Goal: Task Accomplishment & Management: Manage account settings

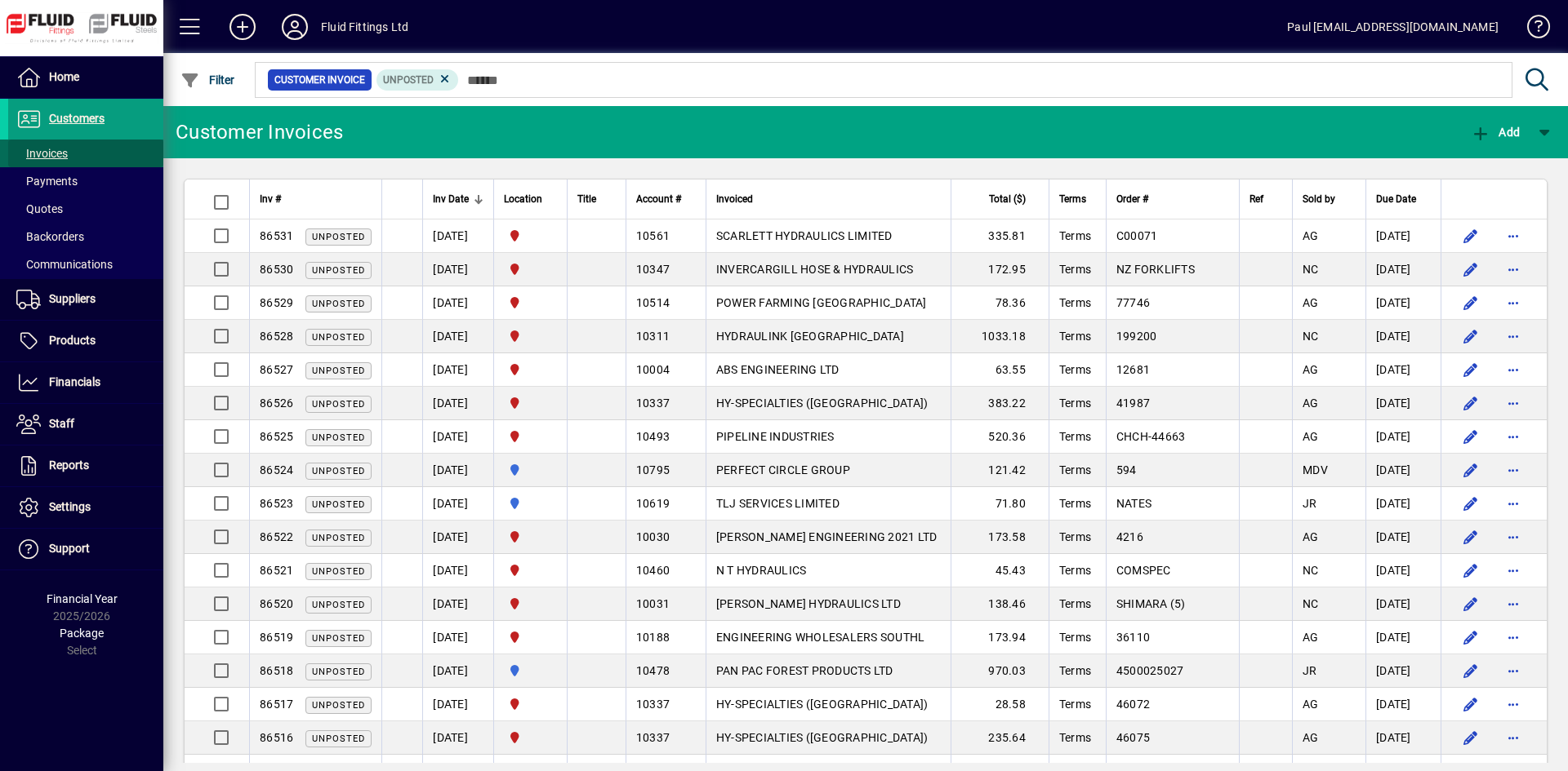
click at [45, 146] on span "Invoices" at bounding box center [37, 154] width 60 height 17
click at [556, 202] on div "Location" at bounding box center [530, 199] width 53 height 18
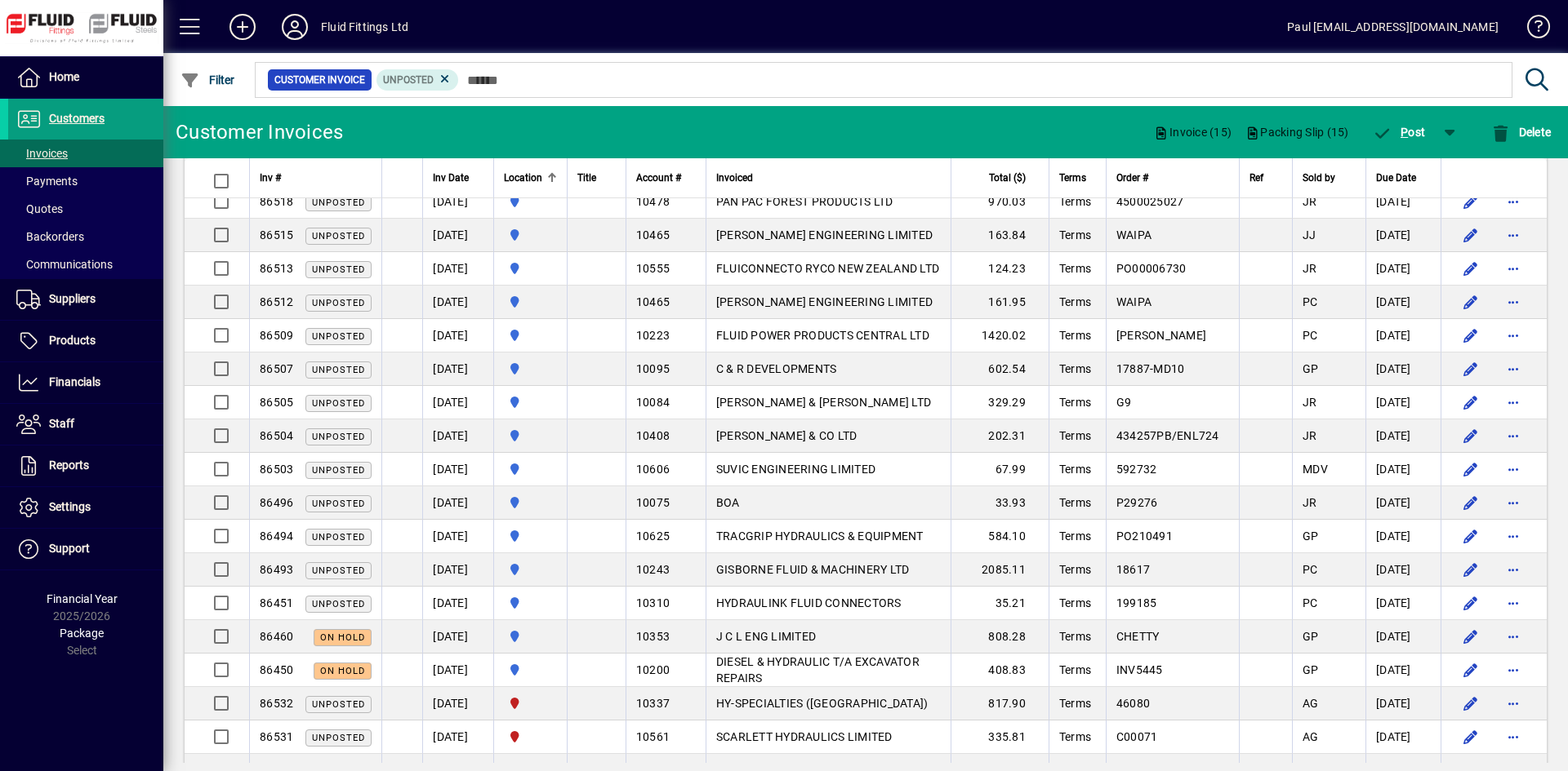
scroll to position [82, 0]
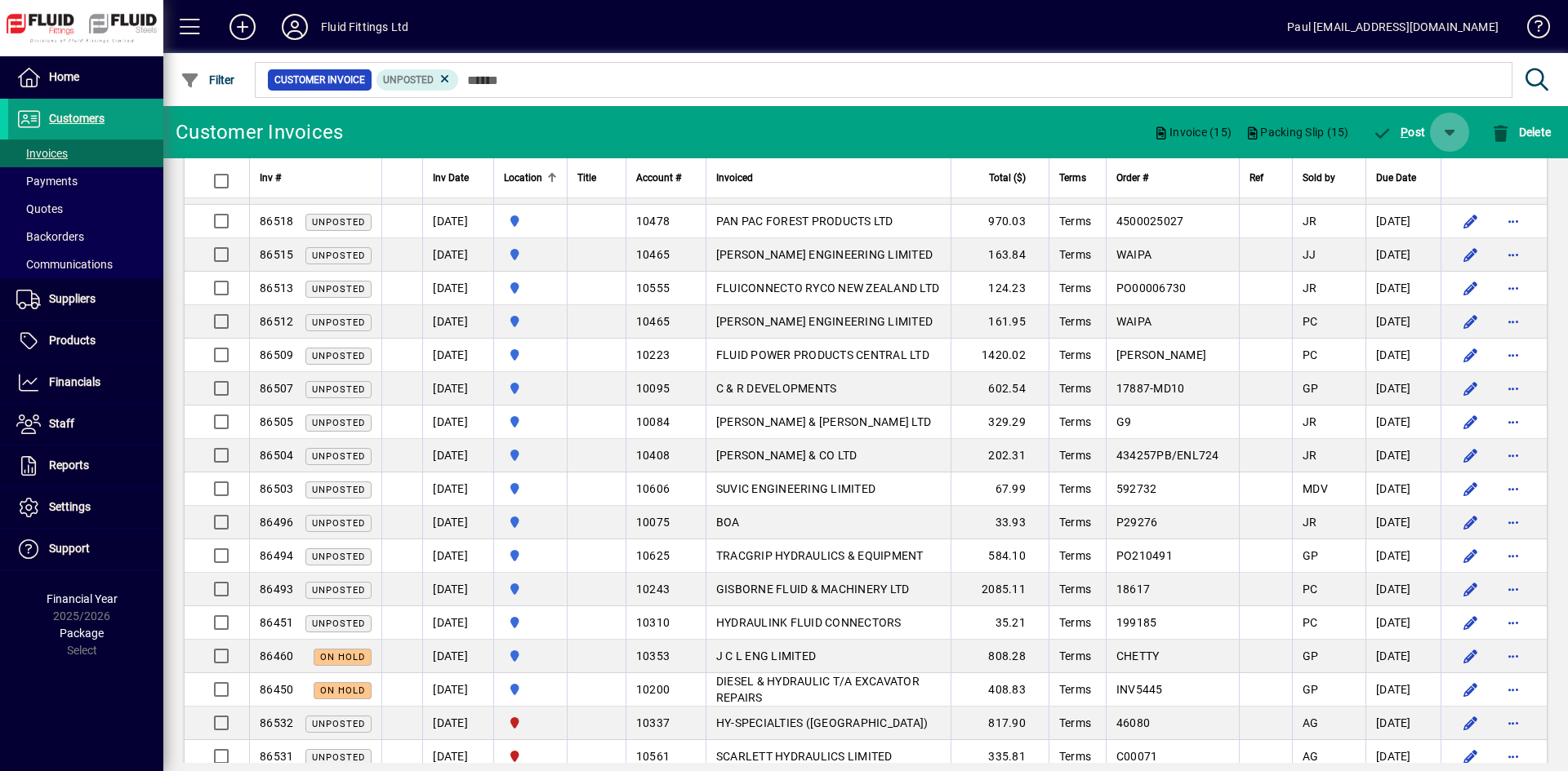
click at [1445, 130] on span "button" at bounding box center [1449, 131] width 39 height 39
click at [1406, 180] on span "P ost & Email" at bounding box center [1402, 174] width 97 height 13
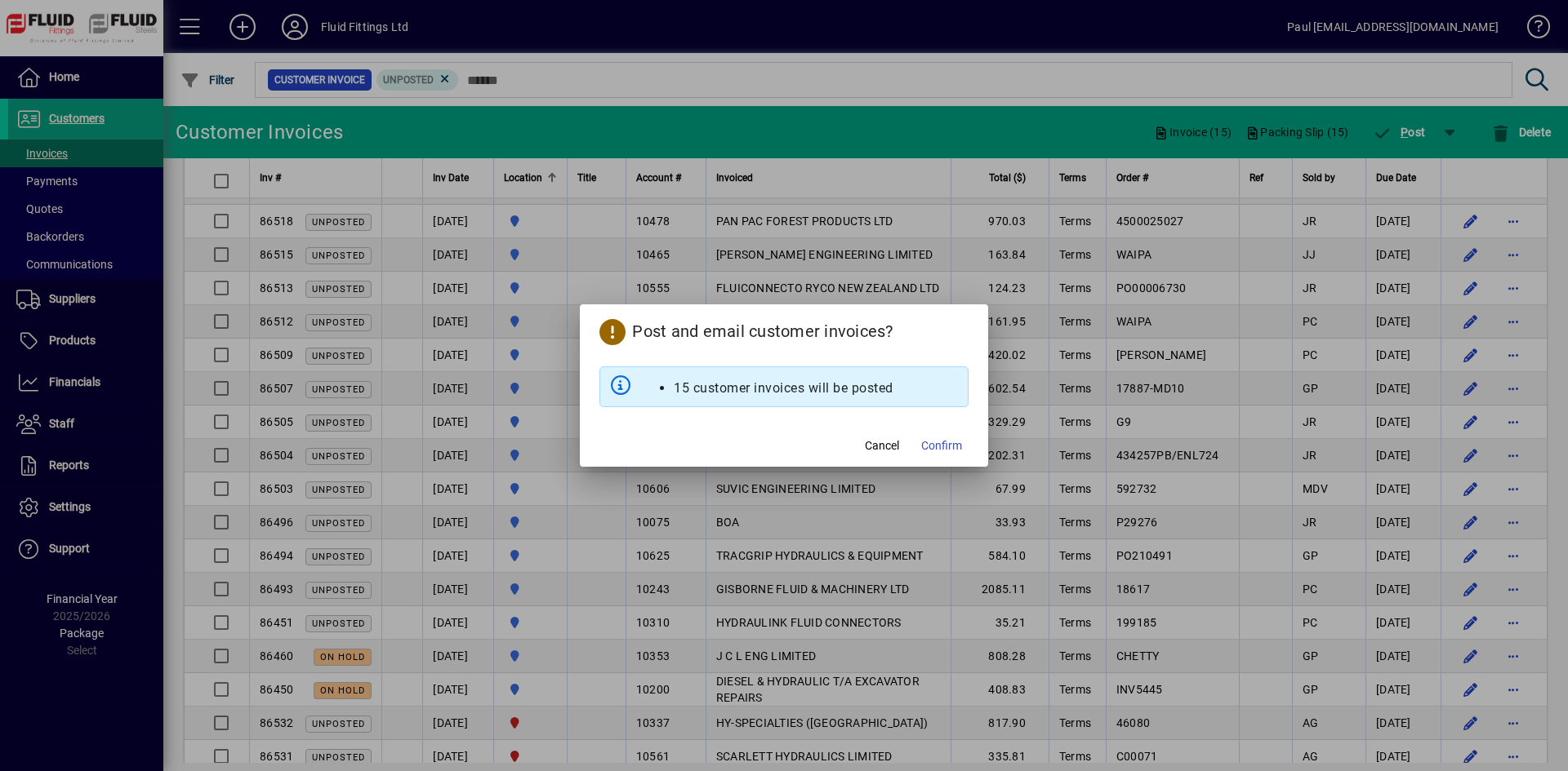
click at [955, 447] on span "Confirm" at bounding box center [941, 446] width 41 height 17
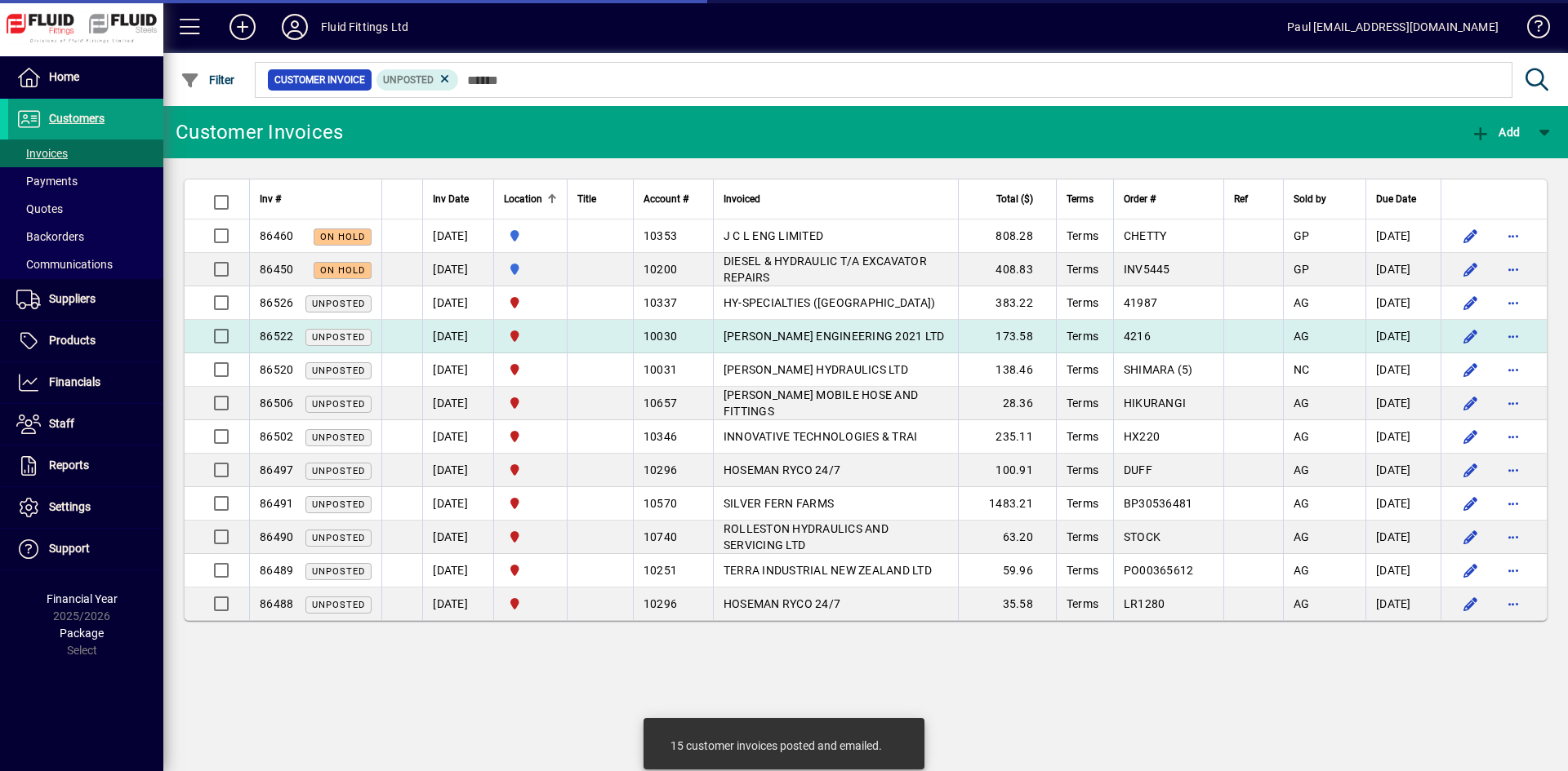
scroll to position [0, 0]
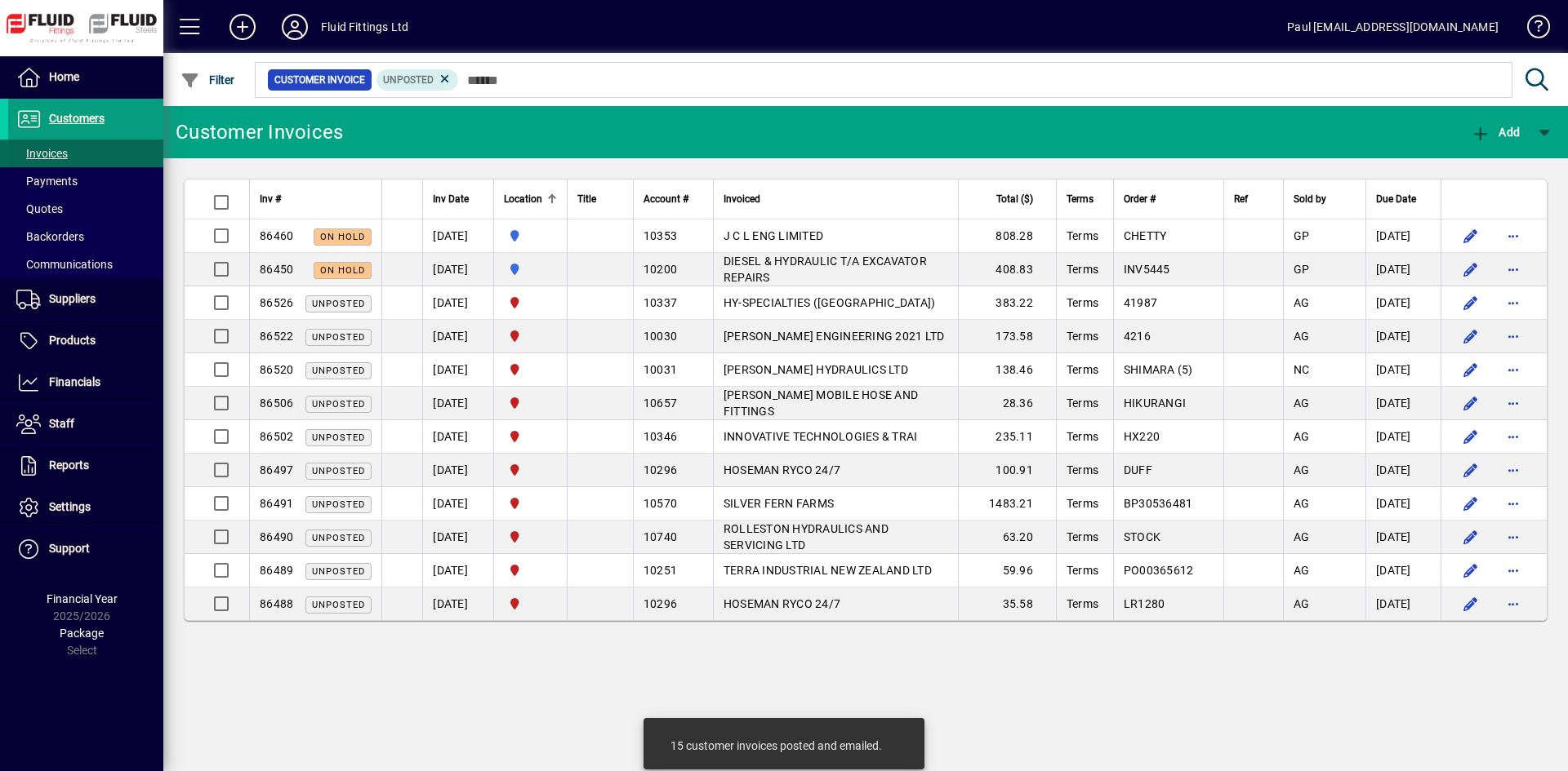
click at [41, 157] on span "Invoices" at bounding box center [42, 153] width 52 height 13
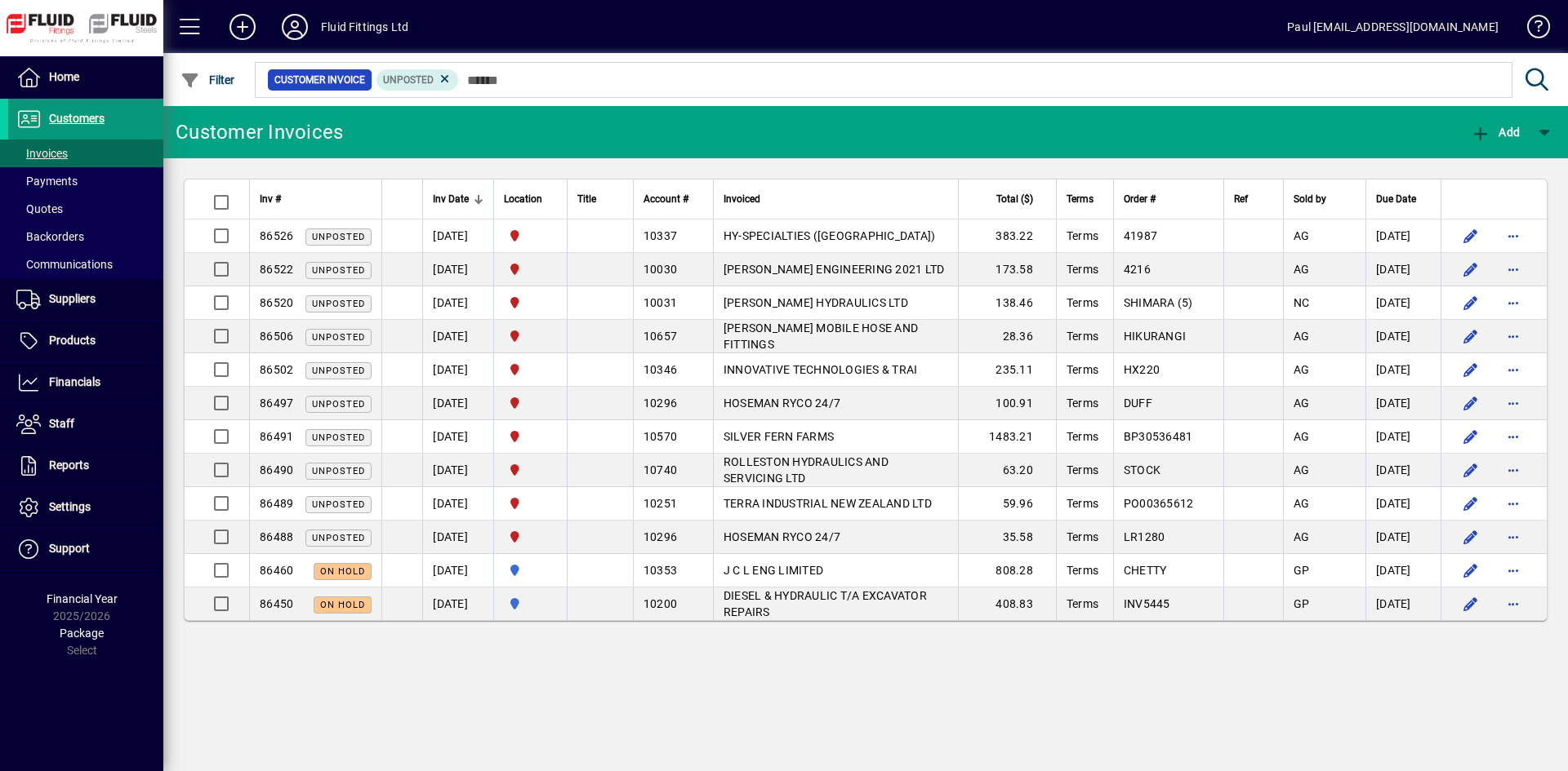
click at [88, 121] on span "Customers" at bounding box center [77, 117] width 55 height 13
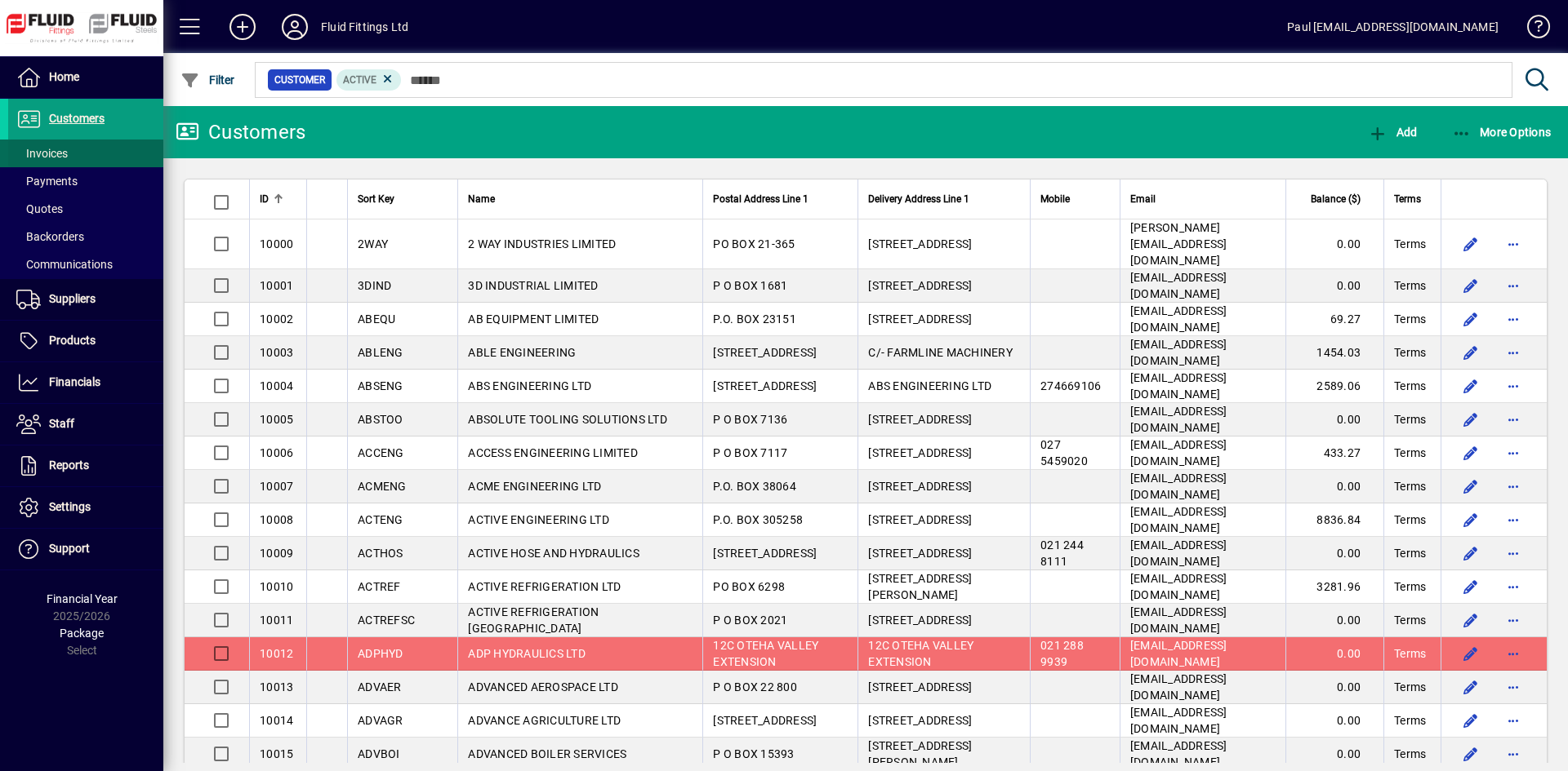
click at [49, 145] on span "Invoices" at bounding box center [37, 154] width 60 height 17
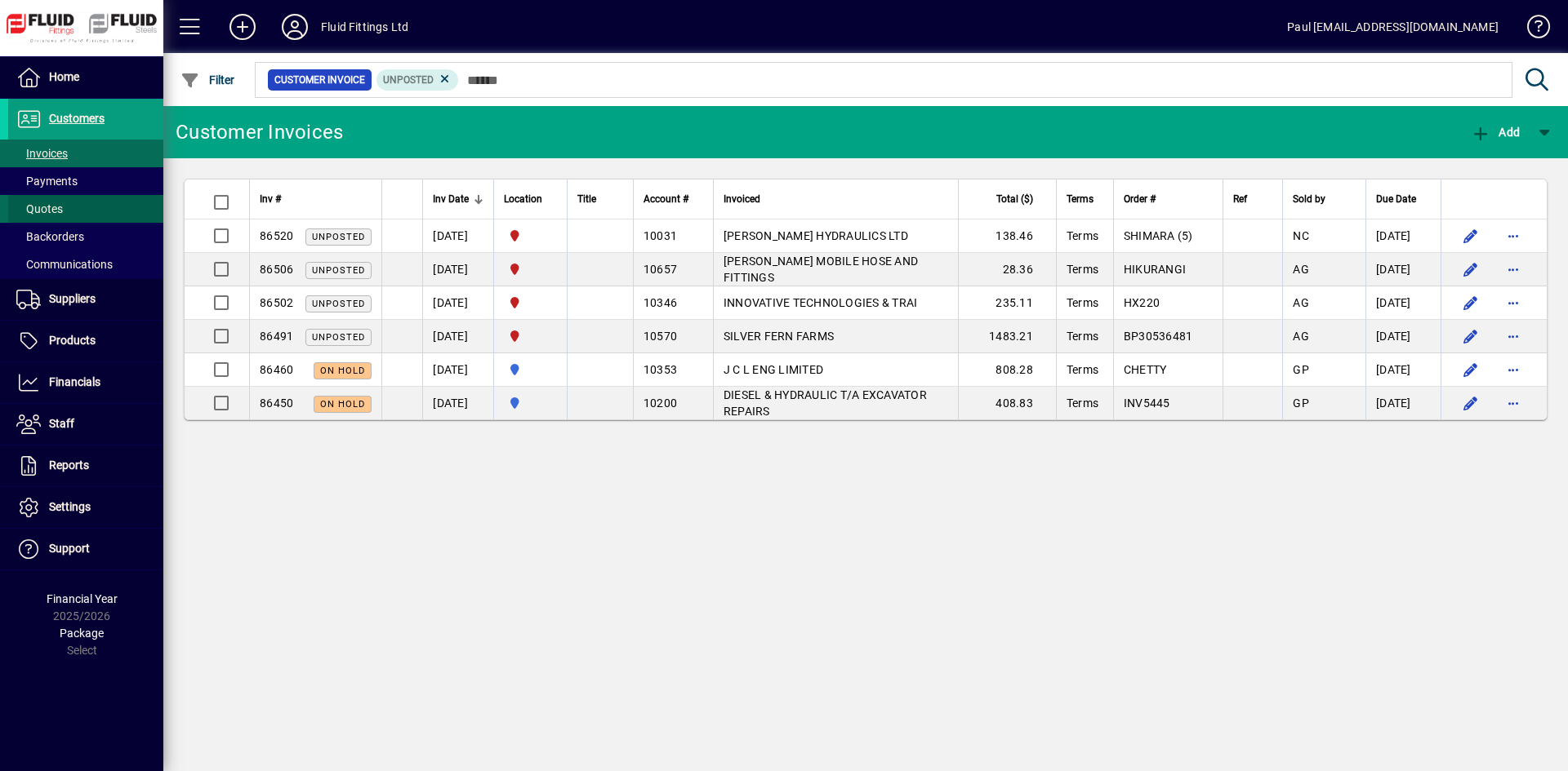
click at [25, 209] on span "Quotes" at bounding box center [40, 208] width 47 height 13
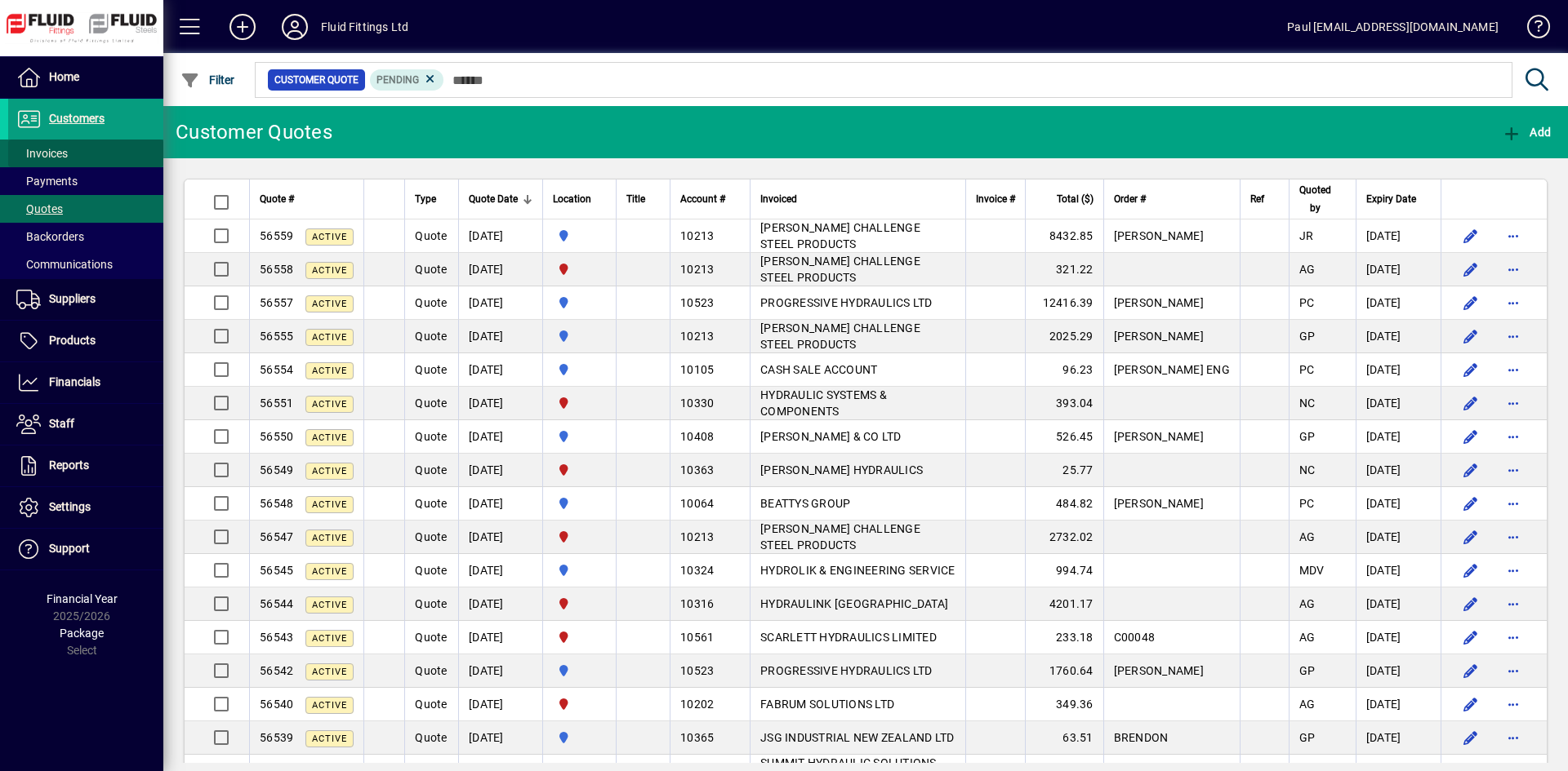
click at [53, 156] on span "Invoices" at bounding box center [42, 153] width 52 height 13
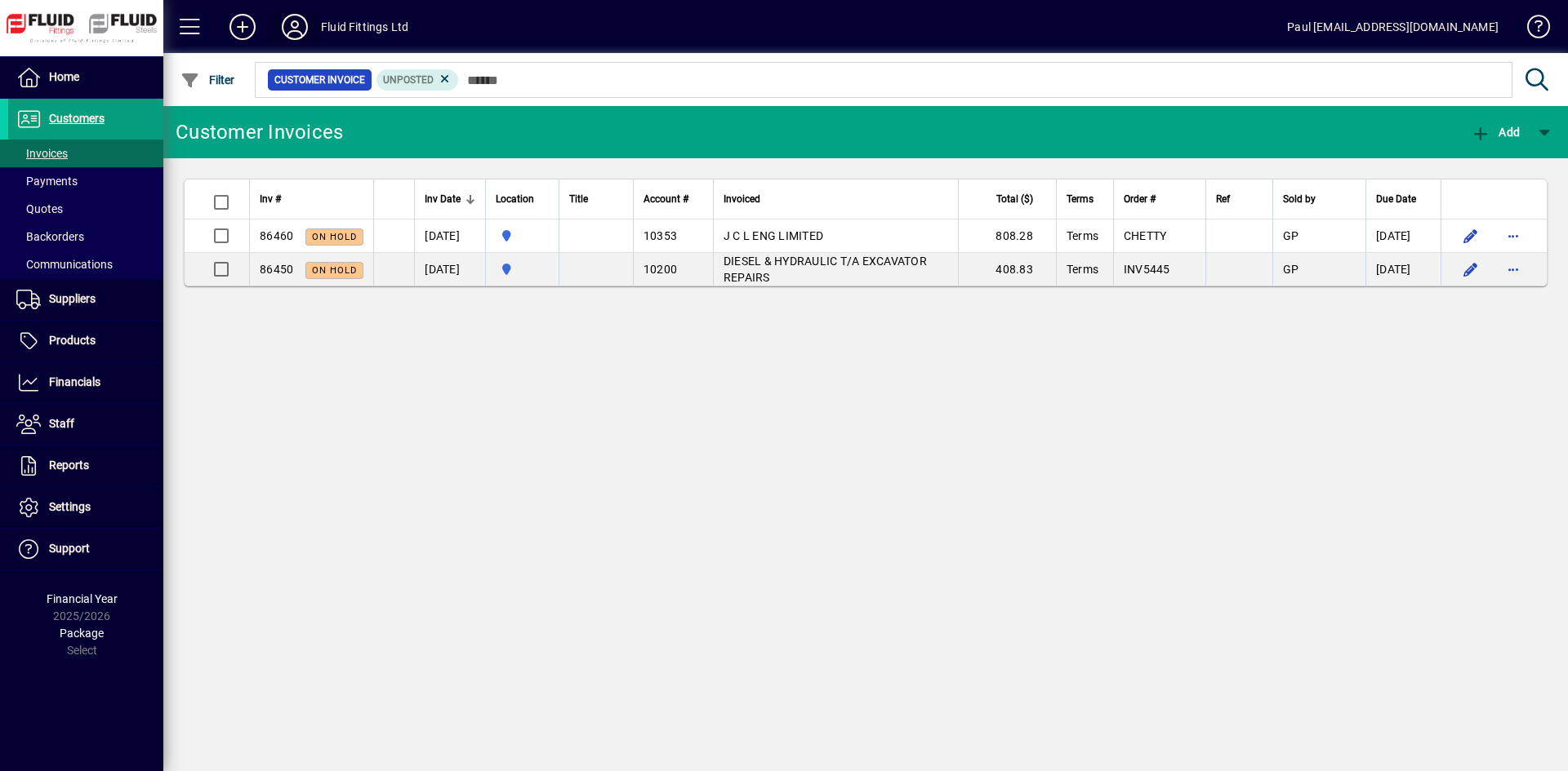
click at [279, 26] on icon at bounding box center [295, 27] width 33 height 26
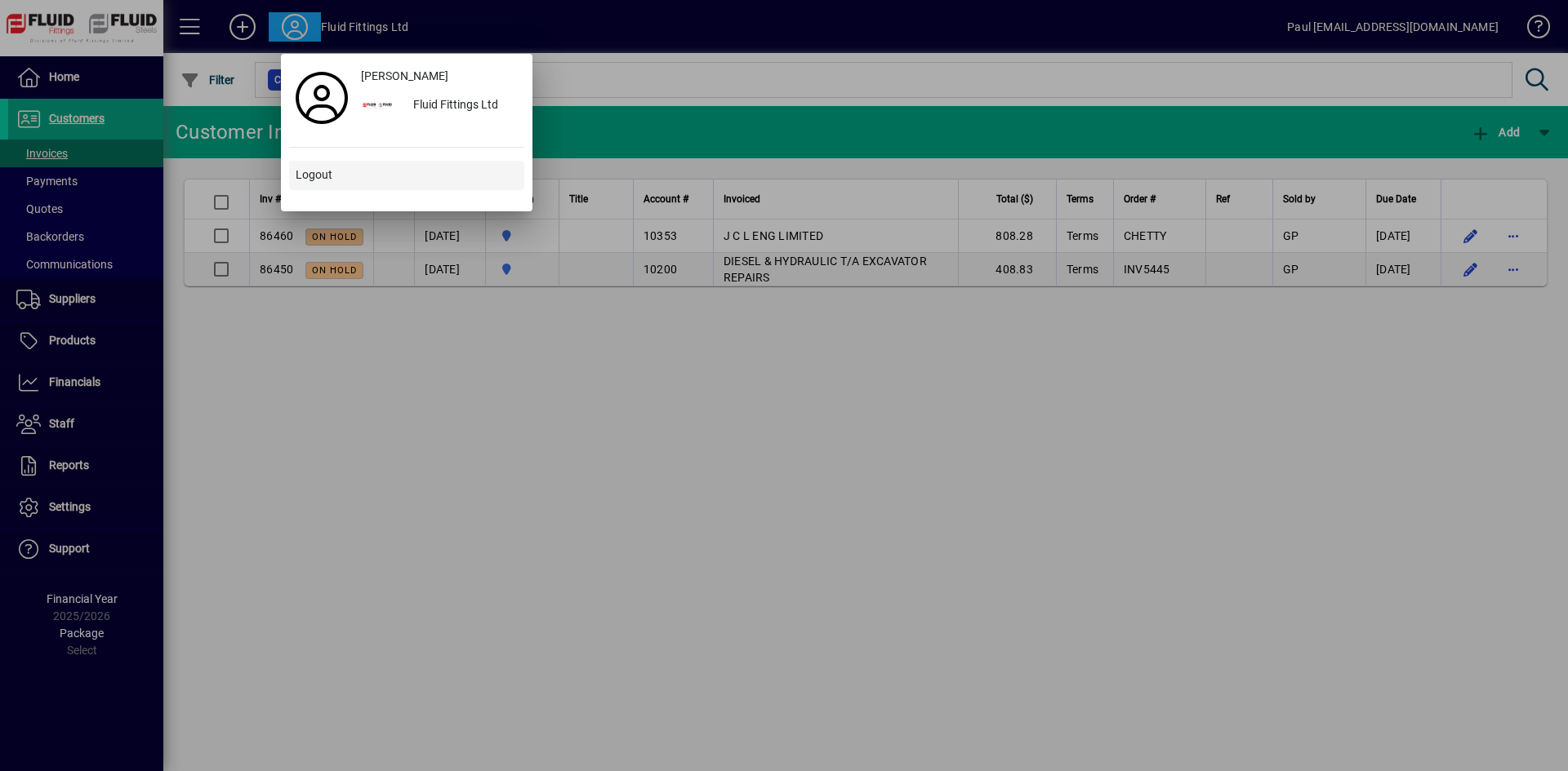
click at [307, 179] on span "Logout" at bounding box center [314, 175] width 37 height 17
